Goal: Task Accomplishment & Management: Manage account settings

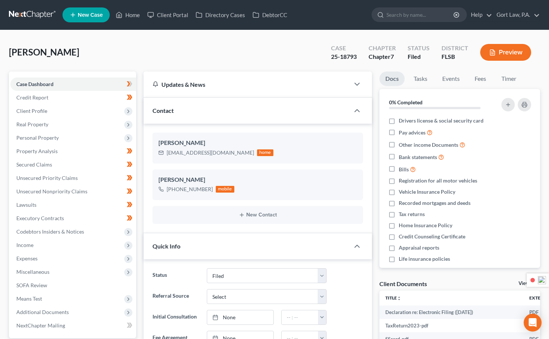
select select "3"
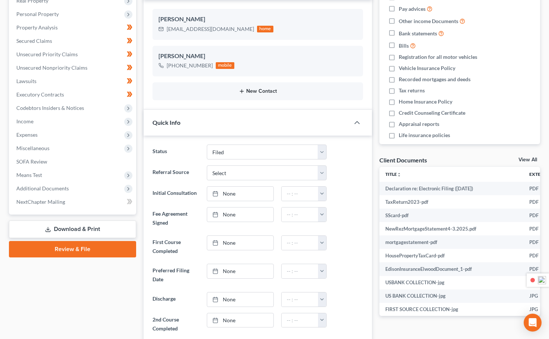
scroll to position [124, 0]
click at [226, 118] on div "Quick Info" at bounding box center [247, 122] width 206 height 26
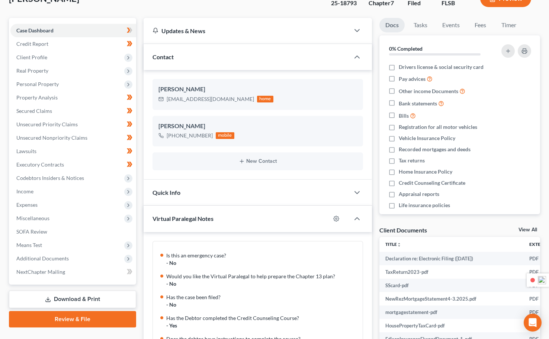
scroll to position [0, 0]
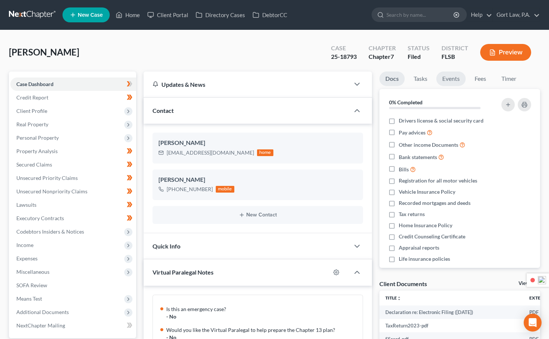
click at [452, 80] on link "Events" at bounding box center [450, 78] width 29 height 15
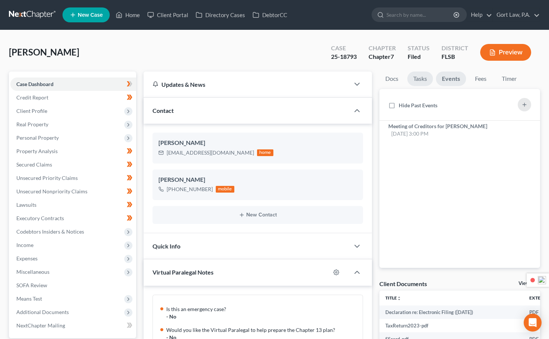
click at [423, 80] on link "Tasks" at bounding box center [420, 78] width 26 height 15
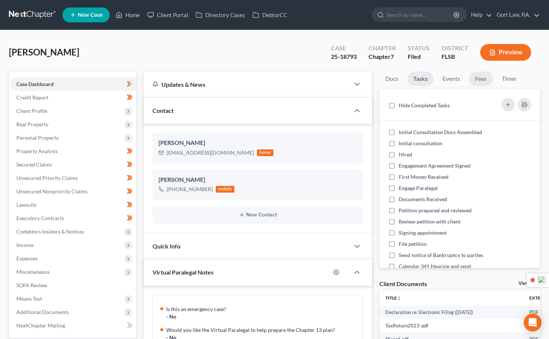
click at [483, 80] on link "Fees" at bounding box center [481, 78] width 24 height 15
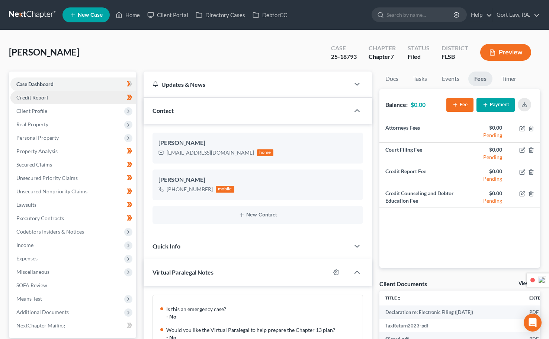
click at [45, 99] on span "Credit Report" at bounding box center [32, 97] width 32 height 6
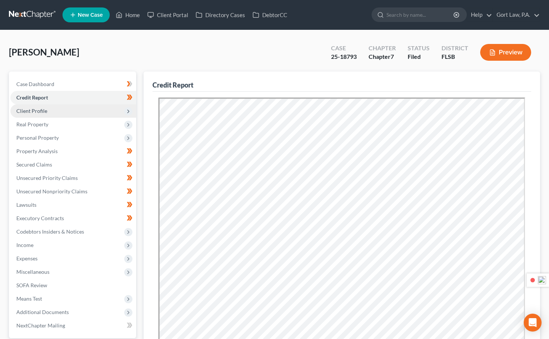
click at [46, 112] on span "Client Profile" at bounding box center [31, 111] width 31 height 6
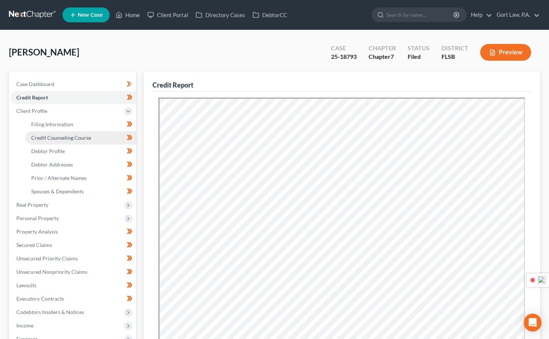
click at [59, 137] on span "Credit Counseling Course" at bounding box center [61, 137] width 60 height 6
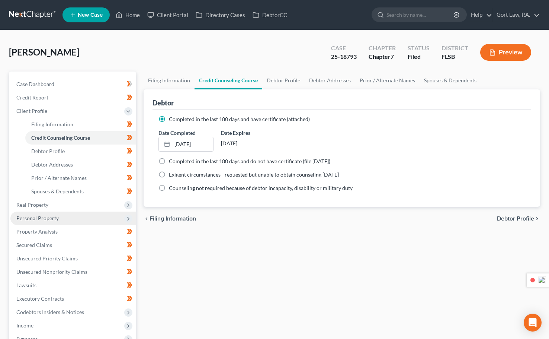
click at [48, 221] on span "Personal Property" at bounding box center [73, 217] width 126 height 13
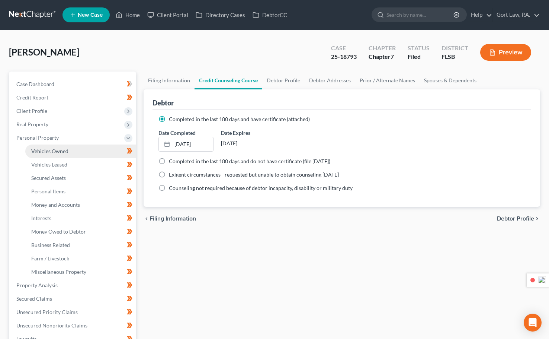
click at [64, 149] on span "Vehicles Owned" at bounding box center [49, 151] width 37 height 6
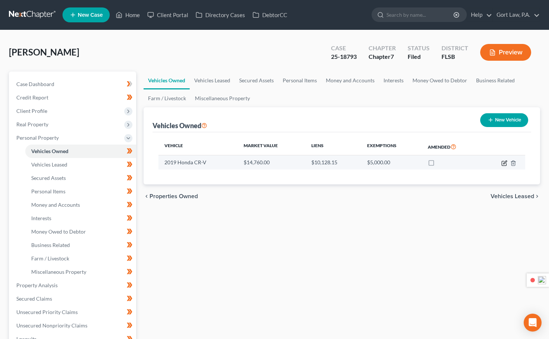
click at [505, 163] on icon "button" at bounding box center [505, 163] width 6 height 6
select select "0"
select select "7"
select select "2"
select select "0"
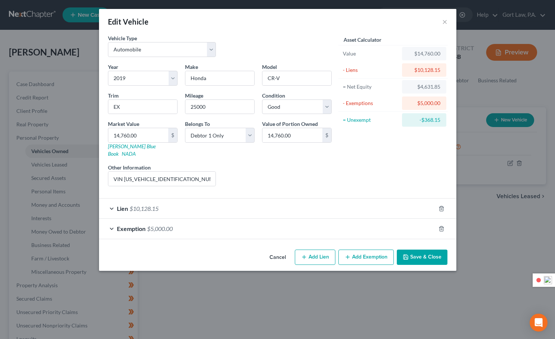
click at [182, 221] on div "Exemption $5,000.00" at bounding box center [267, 228] width 336 height 20
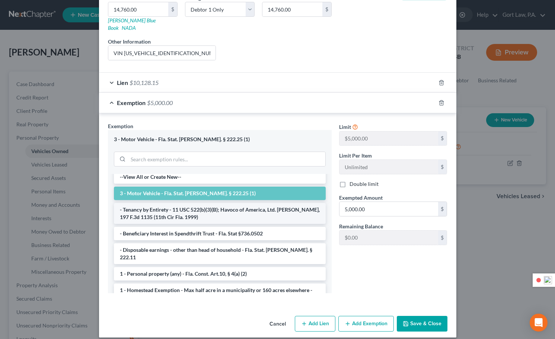
scroll to position [4, 0]
